Goal: Entertainment & Leisure: Consume media (video, audio)

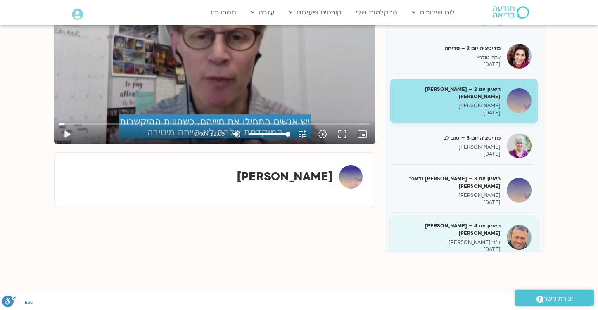
scroll to position [26, 0]
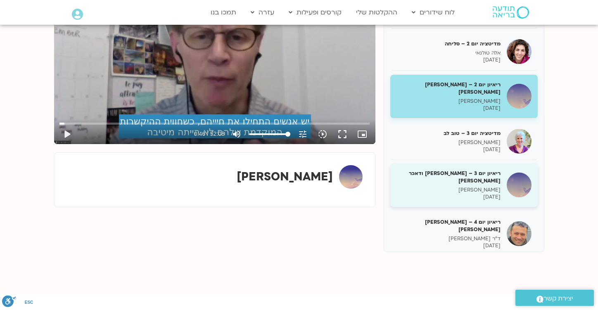
click at [462, 187] on p "טארה בראך" at bounding box center [449, 190] width 104 height 7
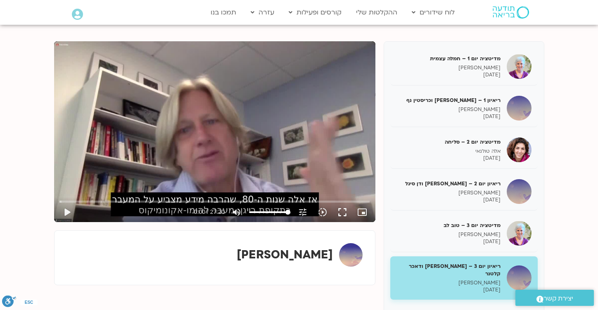
scroll to position [97, 0]
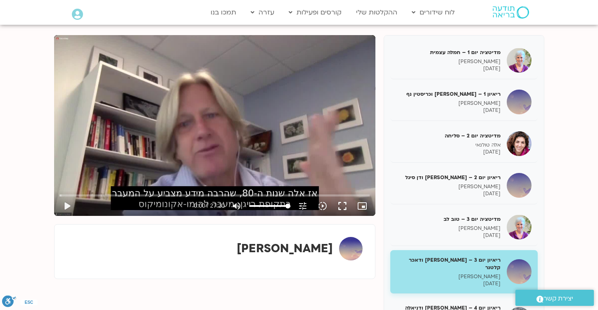
click at [299, 124] on div "Skip Ad play_arrow 0:00 / 27:20 volume_up Mute tune Resolution Auto 720p slow_m…" at bounding box center [214, 125] width 321 height 181
click at [220, 118] on div "Skip Ad 12:37 pause 4:48 / 27:20 volume_up Mute tune Resolution Auto 720p slow_…" at bounding box center [214, 125] width 321 height 181
type input "288.594317"
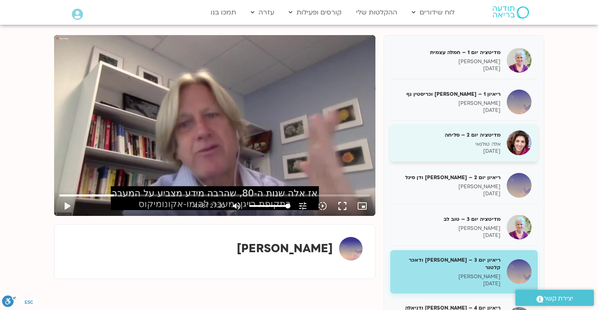
click at [474, 140] on div "מדיטציה יום 2 – סליחה אלה טולנאי 09/10/2025" at bounding box center [449, 143] width 104 height 24
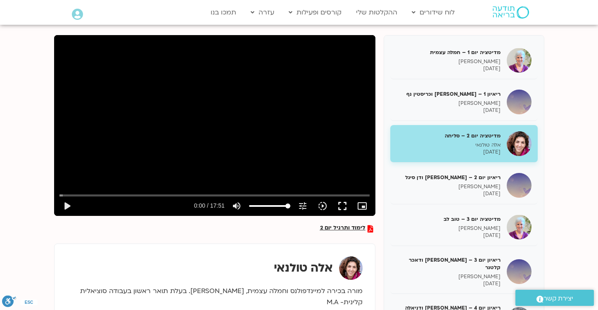
click at [558, 21] on section "Main Menu לוח שידורים לוח שידורים יומי תכניה שבועית ההקלטות שלי קורסים ופעילות …" at bounding box center [299, 12] width 598 height 24
click at [69, 208] on button "play_arrow" at bounding box center [67, 206] width 20 height 20
type input "1071.88"
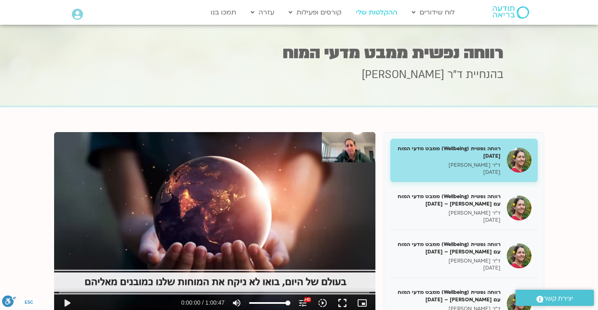
click at [378, 10] on link "ההקלטות שלי" at bounding box center [377, 13] width 50 height 16
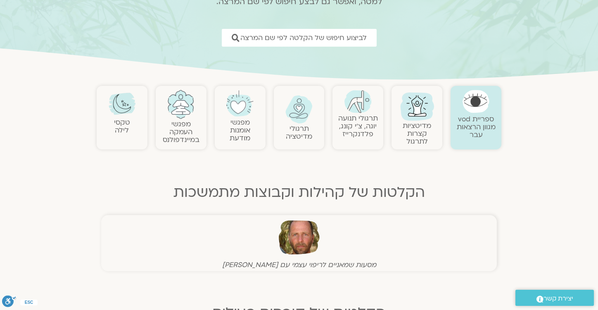
scroll to position [104, 0]
click at [122, 109] on img at bounding box center [122, 102] width 27 height 27
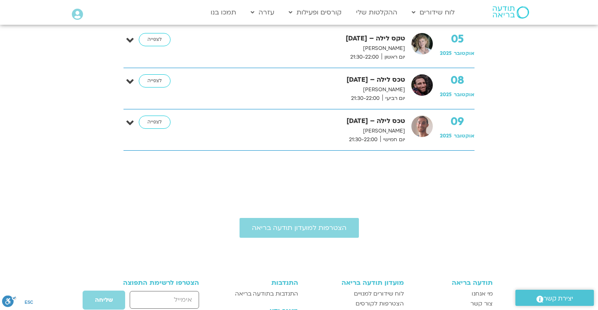
scroll to position [215, 0]
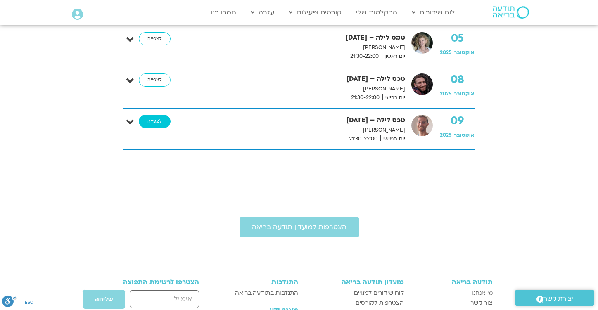
click at [155, 125] on link "לצפייה" at bounding box center [155, 121] width 32 height 13
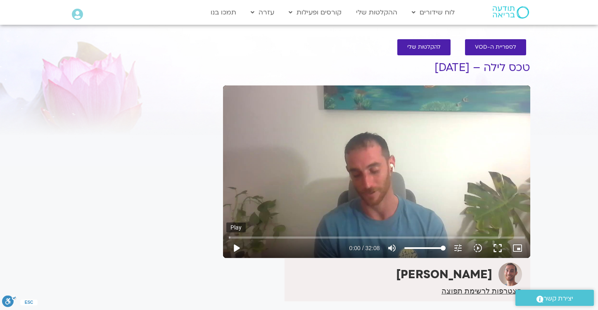
click at [238, 250] on button "play_arrow" at bounding box center [236, 248] width 20 height 20
click at [239, 249] on button "pause" at bounding box center [236, 248] width 20 height 20
click at [239, 249] on button "play_arrow" at bounding box center [236, 248] width 20 height 20
click at [245, 236] on input "Seek" at bounding box center [377, 237] width 296 height 5
click at [238, 248] on button "play_arrow" at bounding box center [236, 248] width 20 height 20
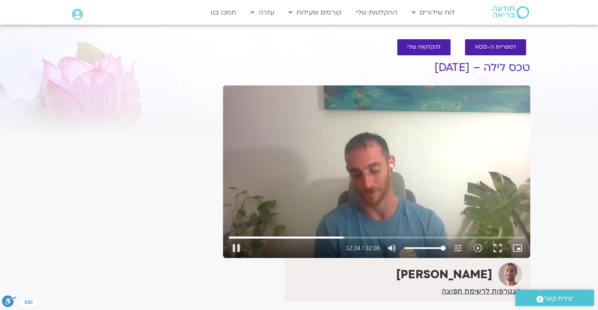
click at [355, 197] on div "Skip Ad 3:51 pause 12:24 / 32:08 volume_up Mute tune Resolution Auto 720p slow_…" at bounding box center [376, 172] width 307 height 173
type input "745.25357"
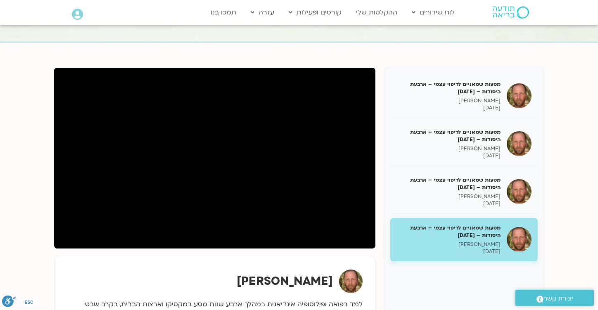
scroll to position [68, 0]
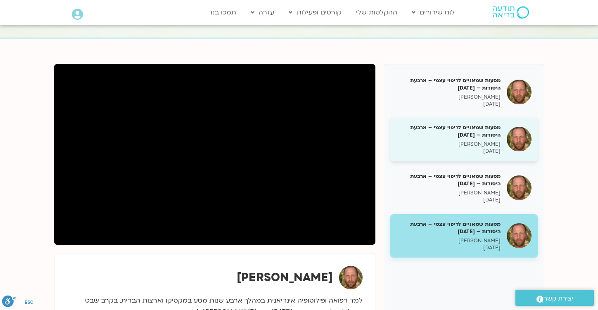
click at [469, 142] on p "[PERSON_NAME]" at bounding box center [449, 144] width 104 height 7
